Goal: Check status: Check status

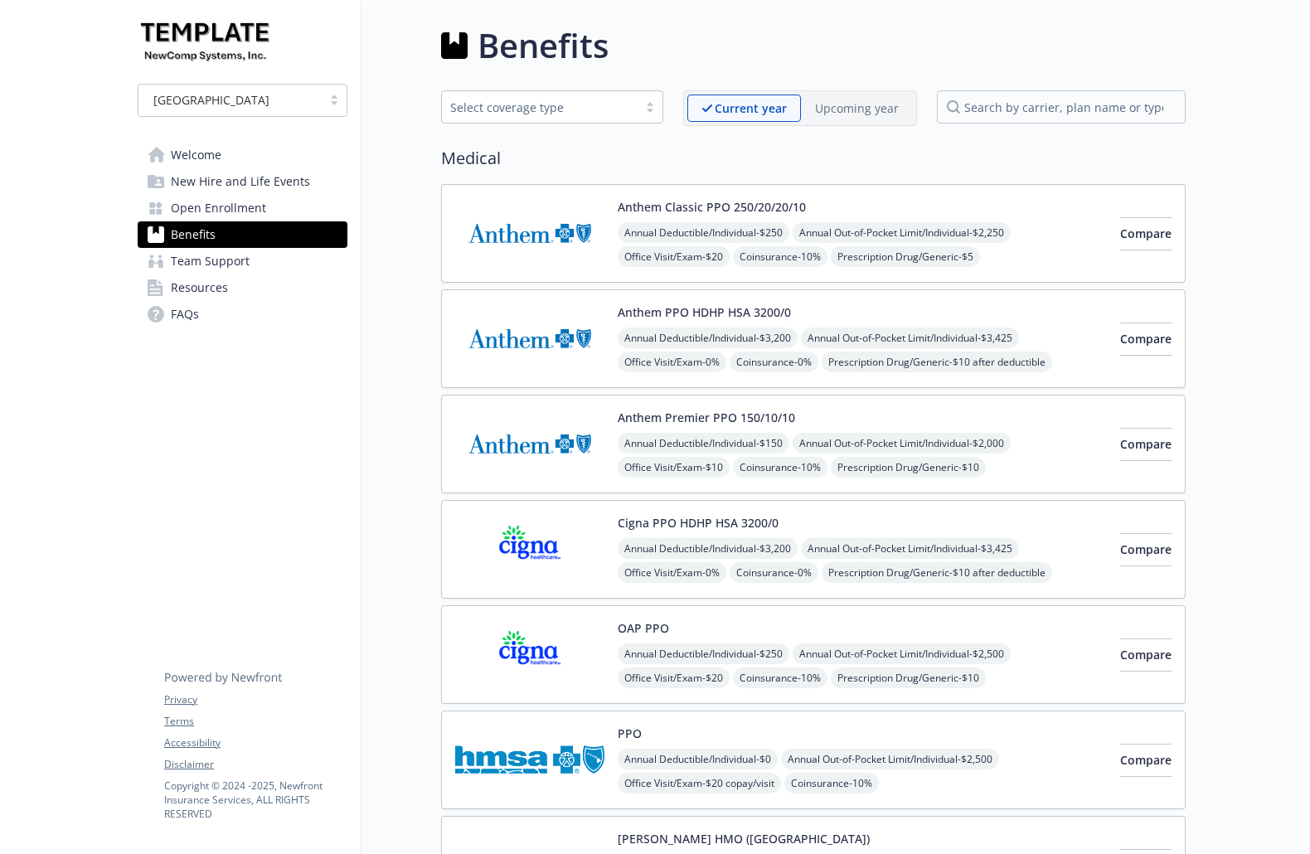
scroll to position [726, 0]
